Goal: Information Seeking & Learning: Learn about a topic

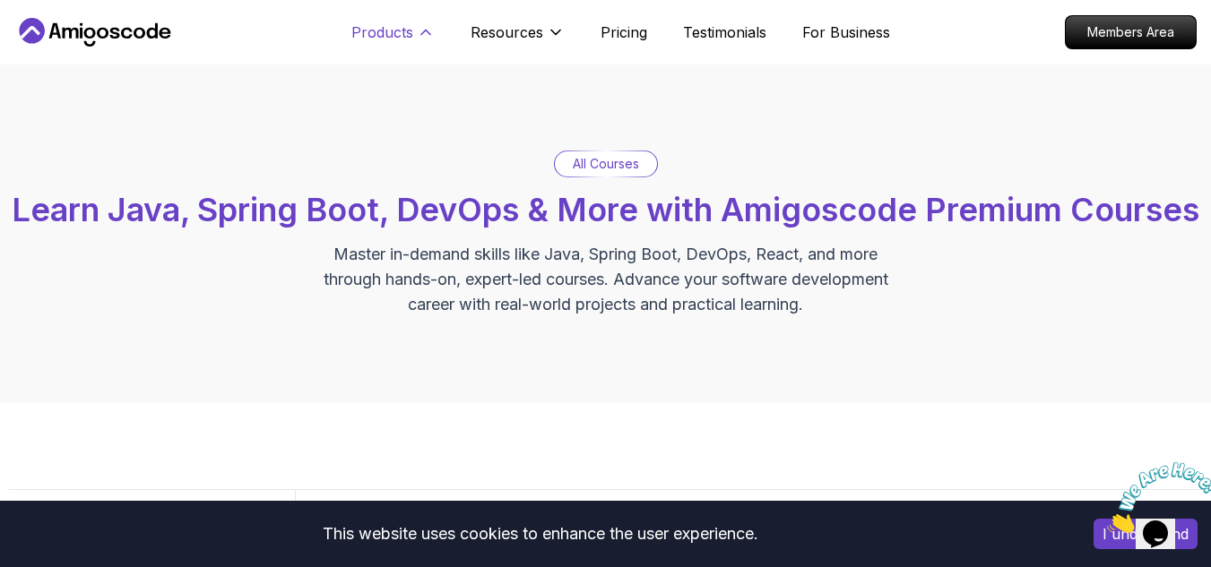
click at [390, 33] on p "Products" at bounding box center [382, 33] width 62 height 22
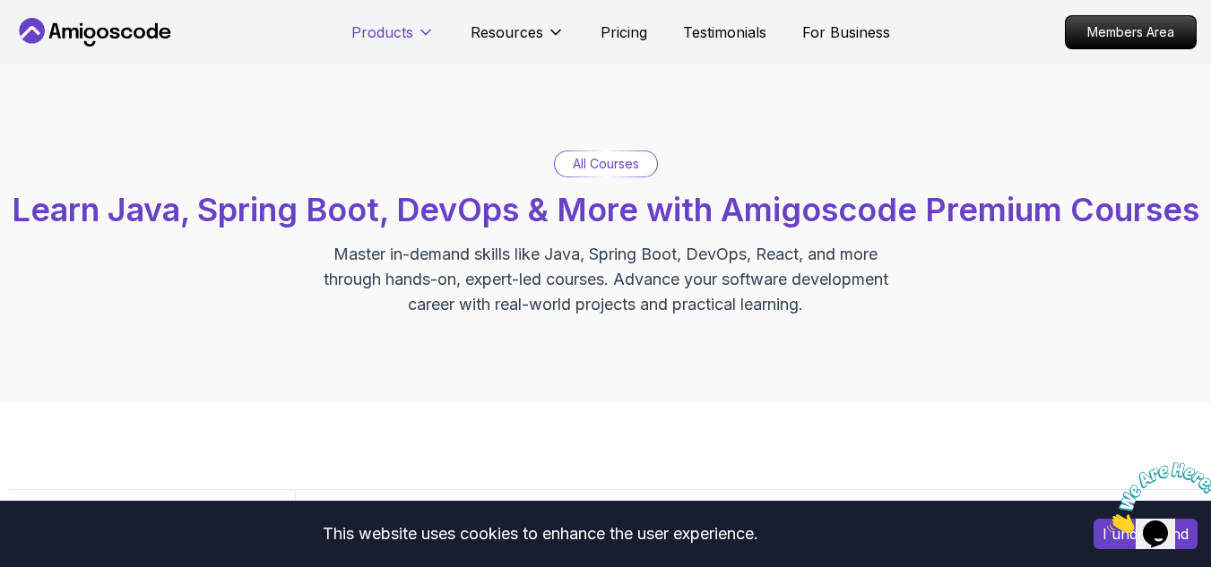
click at [390, 33] on p "Products" at bounding box center [382, 33] width 62 height 22
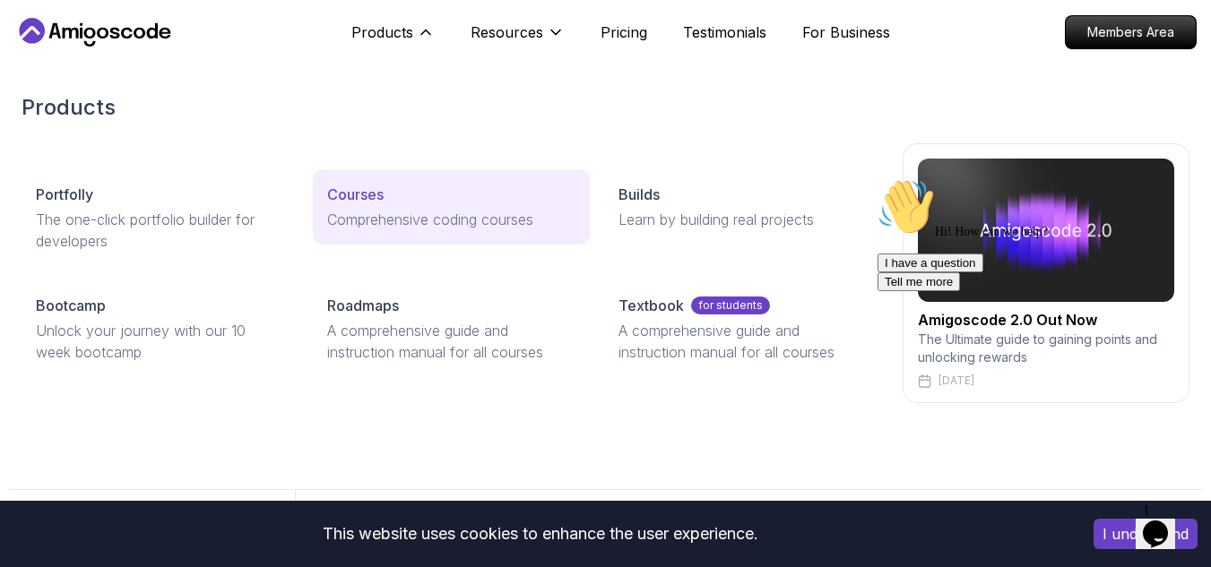
click at [481, 212] on p "Comprehensive coding courses" at bounding box center [451, 220] width 248 height 22
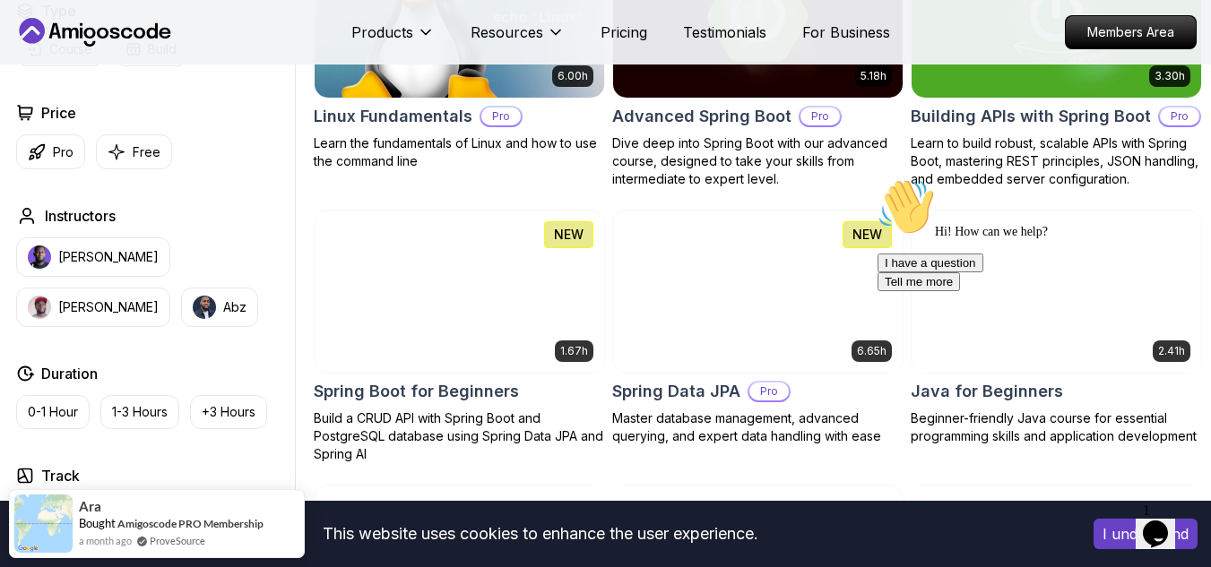
scroll to position [627, 0]
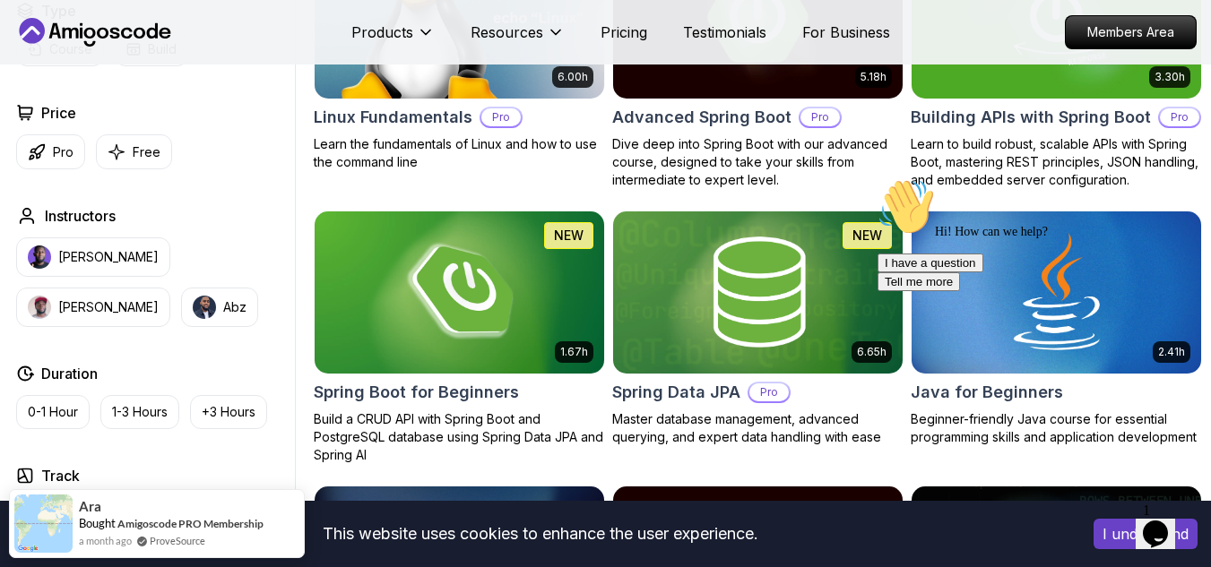
click at [723, 92] on img at bounding box center [758, 17] width 304 height 170
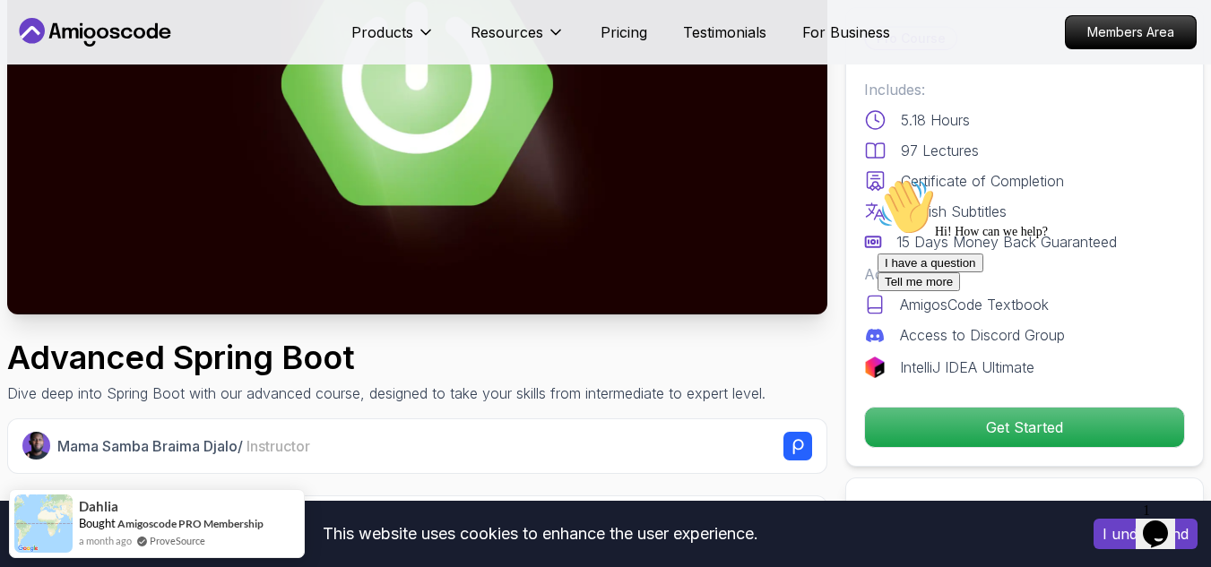
scroll to position [359, 0]
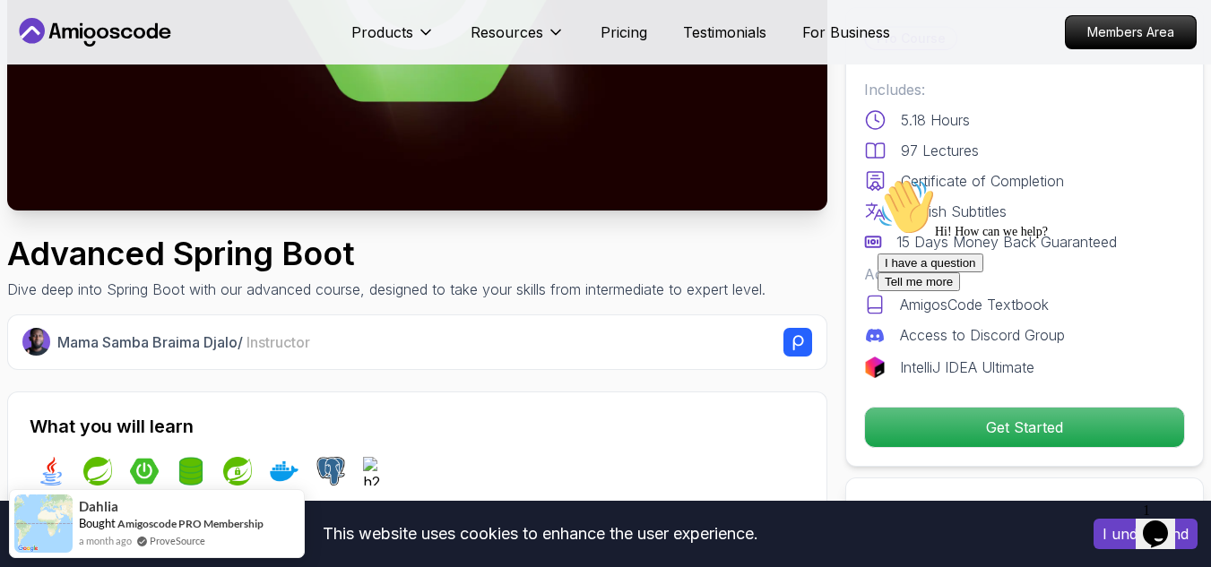
click at [878, 178] on icon "Chat attention grabber" at bounding box center [878, 178] width 0 height 0
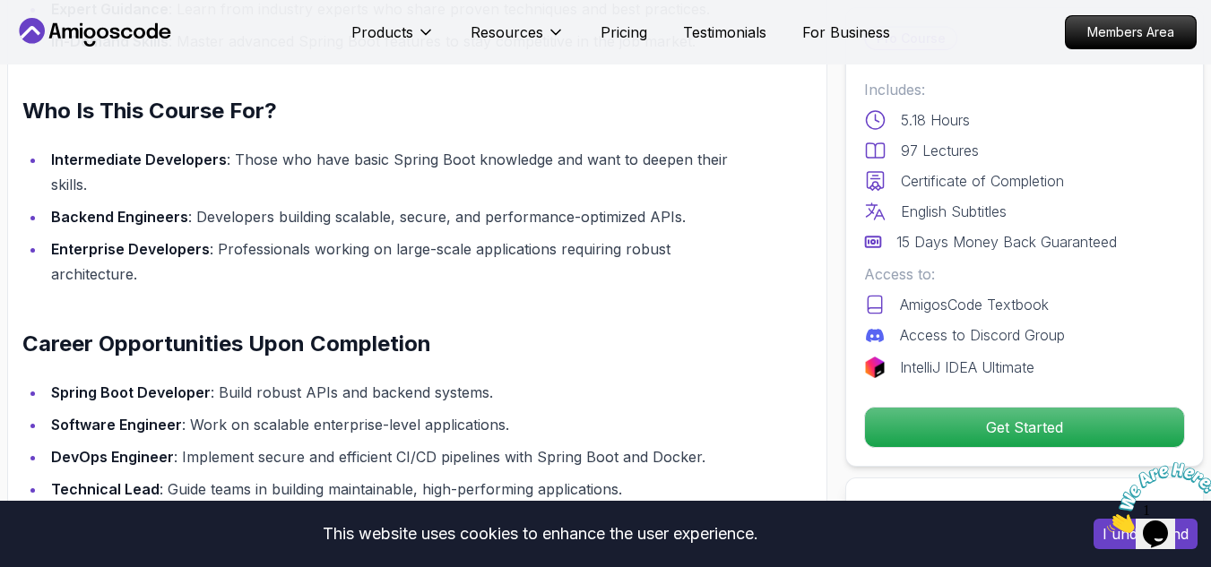
scroll to position [1793, 0]
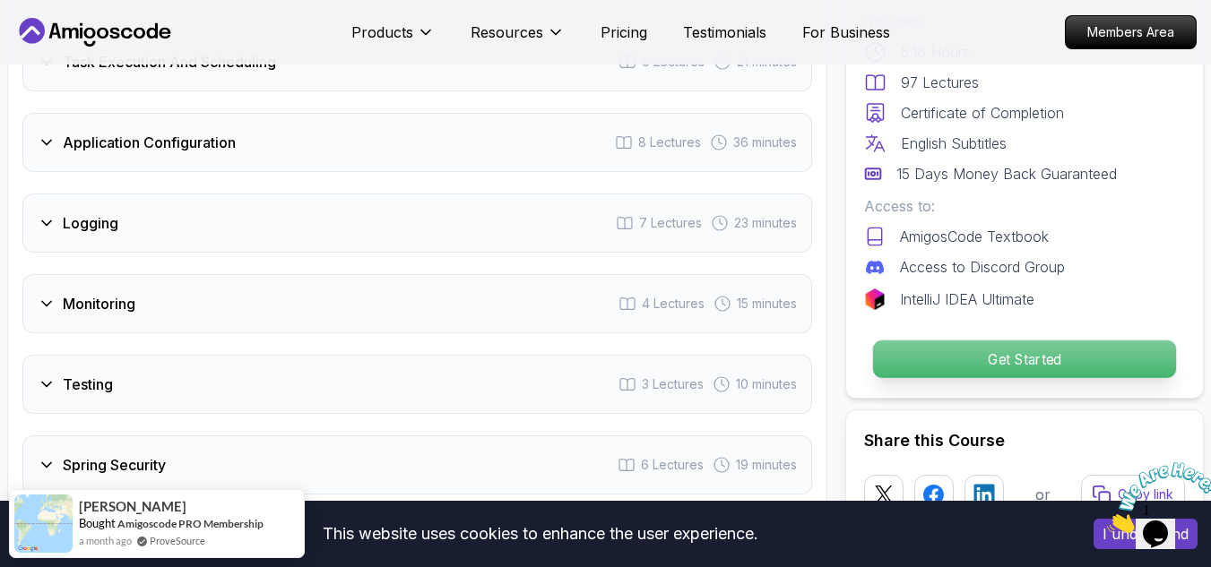
click at [941, 341] on p "Get Started" at bounding box center [1024, 360] width 303 height 38
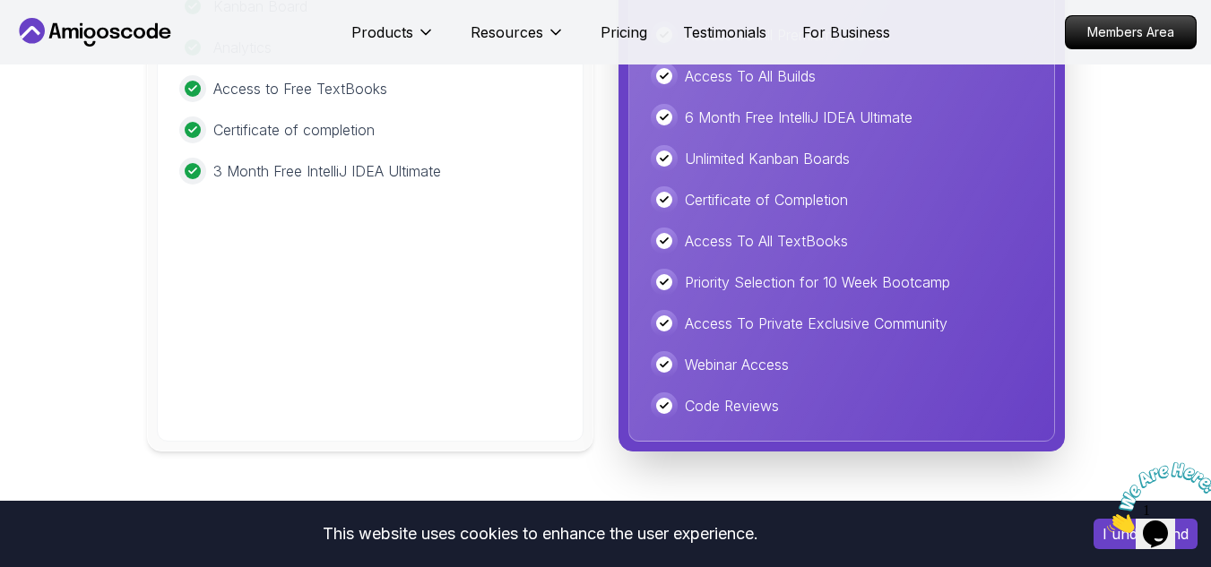
scroll to position [4544, 0]
